Goal: Information Seeking & Learning: Understand process/instructions

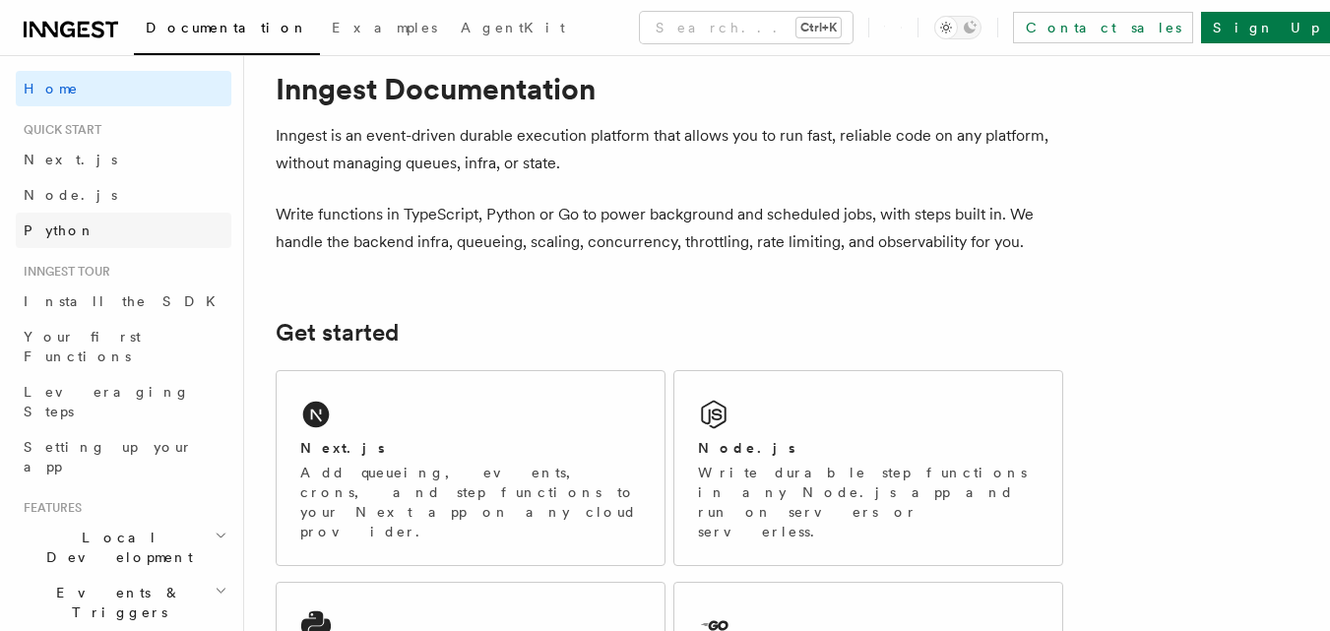
click at [105, 215] on link "Python" at bounding box center [124, 230] width 216 height 35
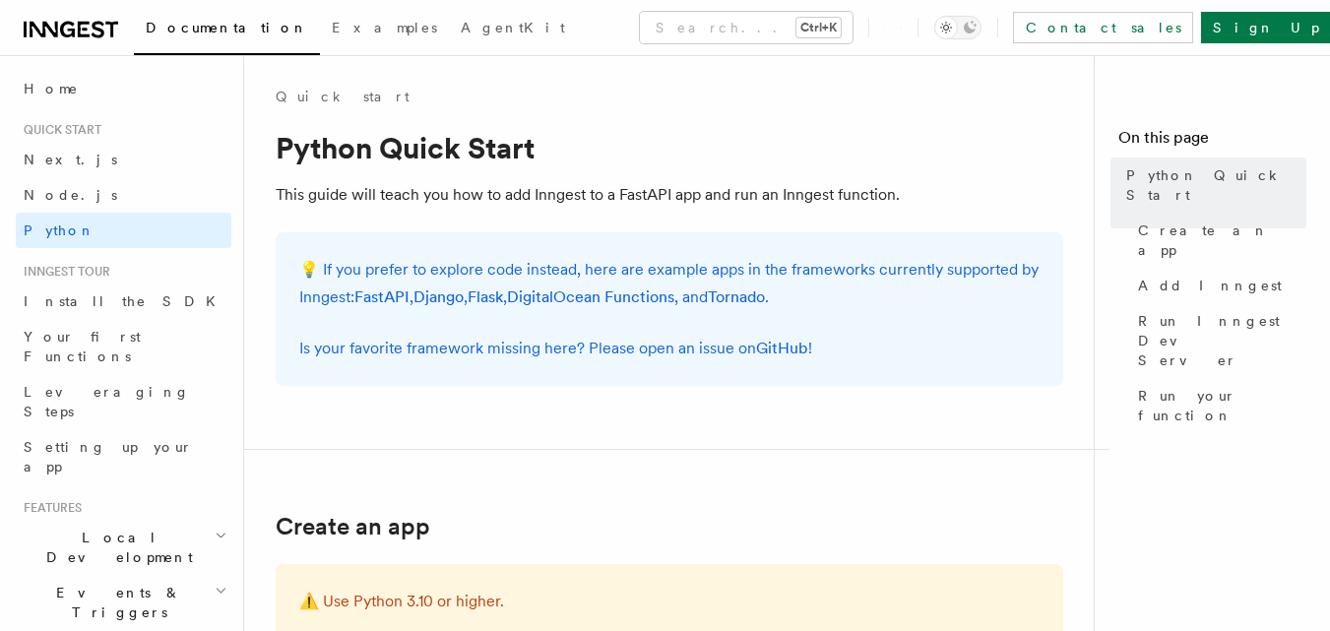
scroll to position [39, 0]
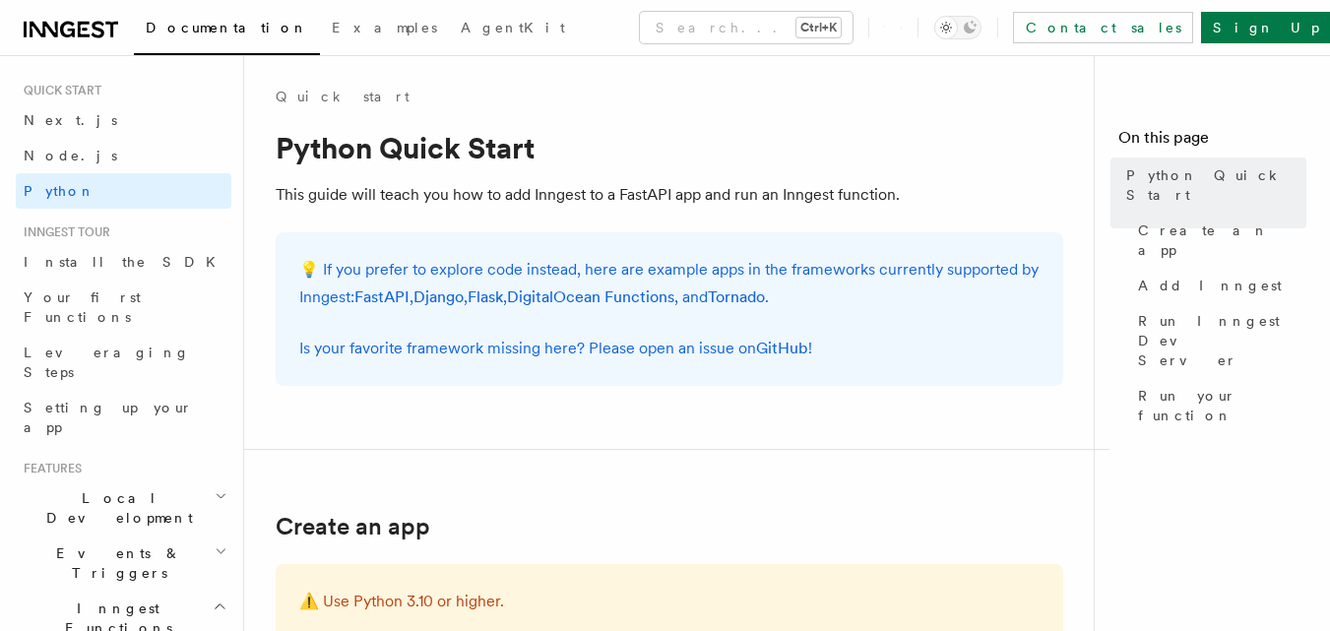
click at [885, 157] on h1 "Python Quick Start" at bounding box center [670, 147] width 788 height 35
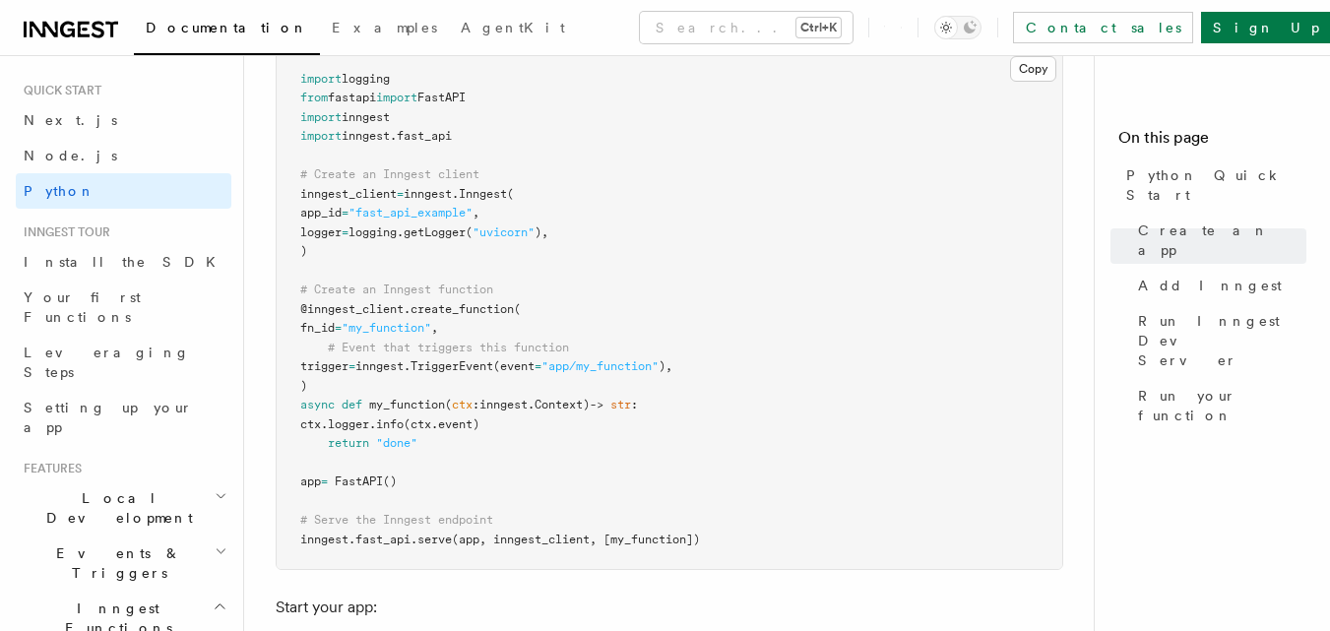
scroll to position [1457, 0]
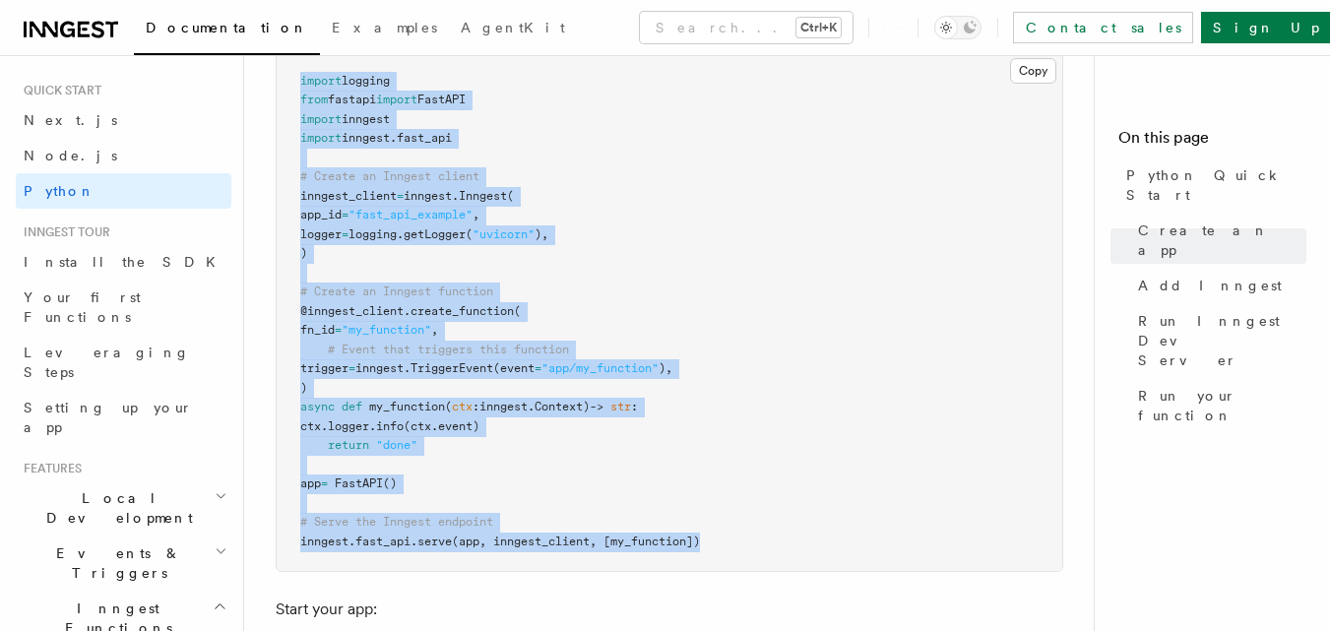
drag, startPoint x: 297, startPoint y: 77, endPoint x: 778, endPoint y: 545, distance: 671.1
click at [778, 545] on pre "import logging from fastapi import FastAPI import inngest import inngest . fast…" at bounding box center [670, 312] width 786 height 520
copy code "import logging from fastapi import FastAPI import inngest import inngest . fast…"
click at [778, 545] on pre "import logging from fastapi import FastAPI import inngest import inngest . fast…" at bounding box center [670, 312] width 786 height 520
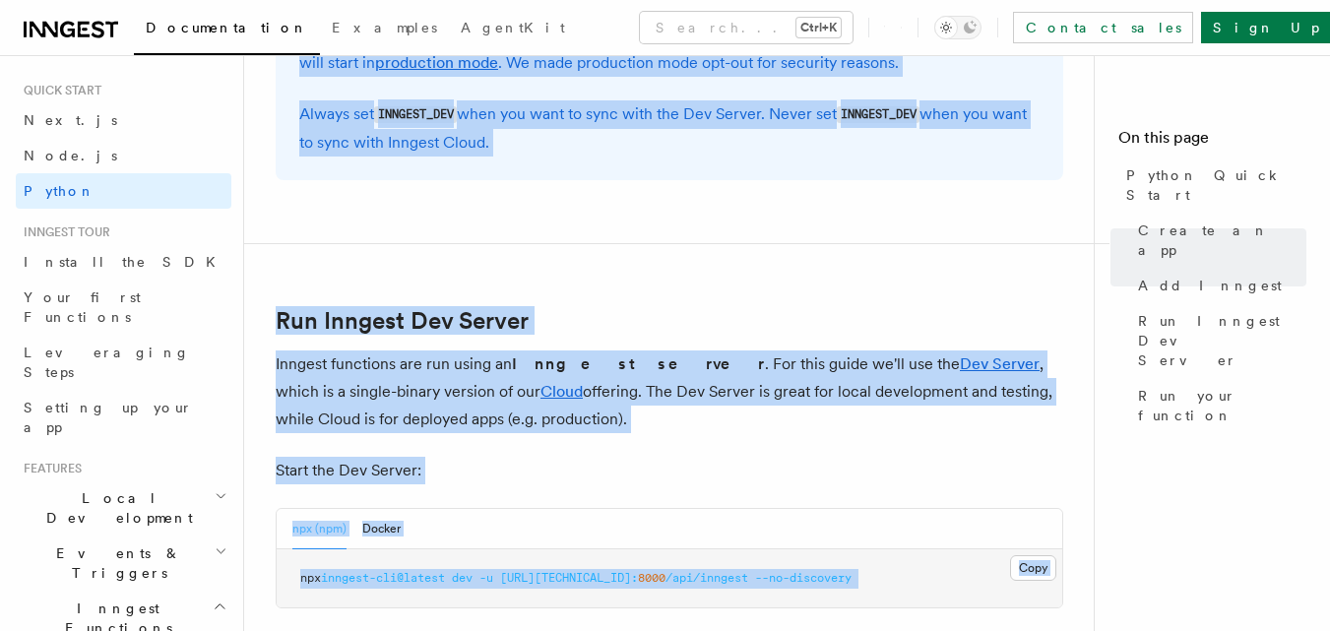
scroll to position [2434, 0]
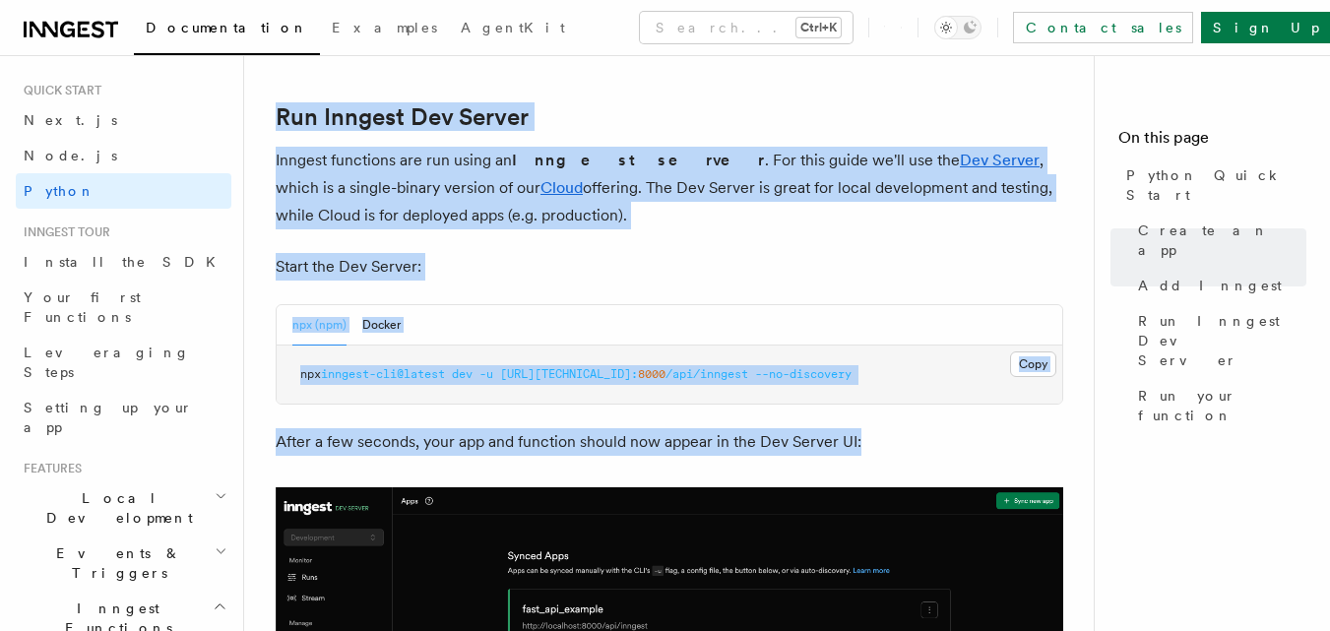
drag, startPoint x: 547, startPoint y: 592, endPoint x: 466, endPoint y: 649, distance: 99.7
click at [466, 630] on html "Documentation Examples AgentKit Search... Ctrl+K Contact sales Sign Up Search..…" at bounding box center [665, 94] width 1330 height 4978
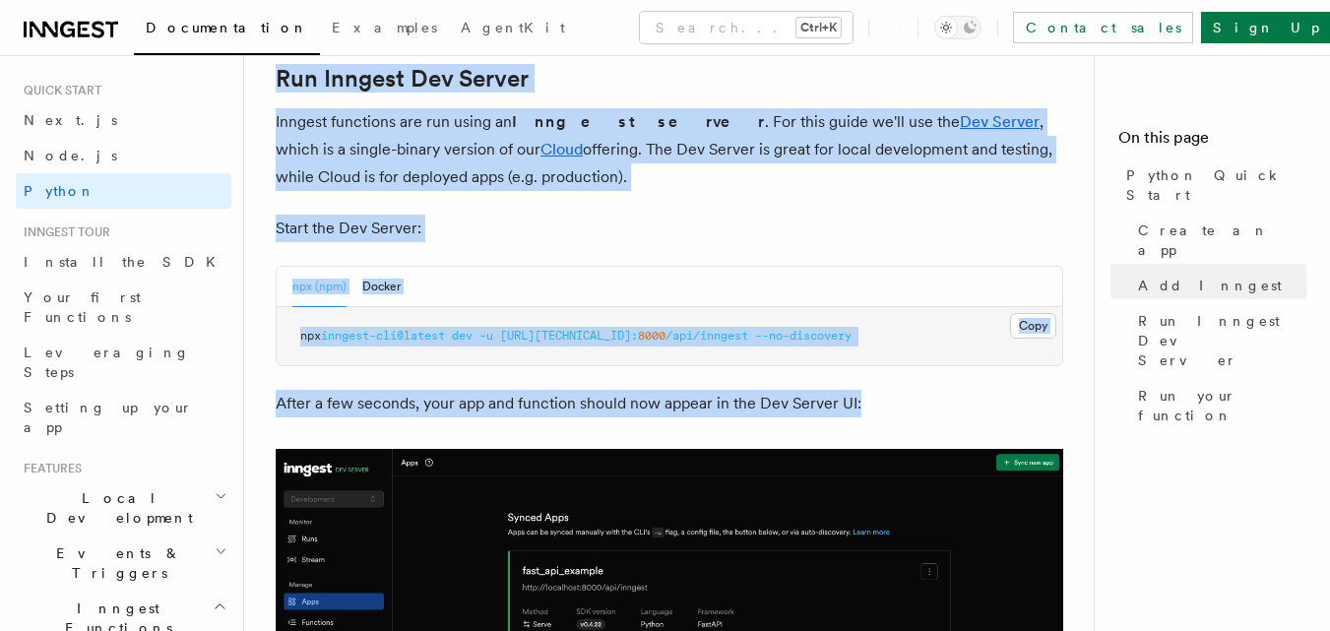
click at [710, 332] on span "/api/inngest" at bounding box center [707, 336] width 83 height 14
